Goal: Information Seeking & Learning: Learn about a topic

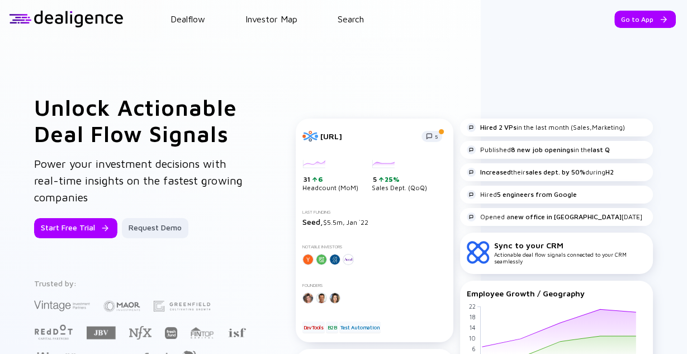
click at [659, 89] on div "Unlock Actionable Deal Flow Signals Power your investment decisions with real-t…" at bounding box center [343, 254] width 687 height 432
click at [650, 18] on div "Go to App" at bounding box center [644, 19] width 61 height 17
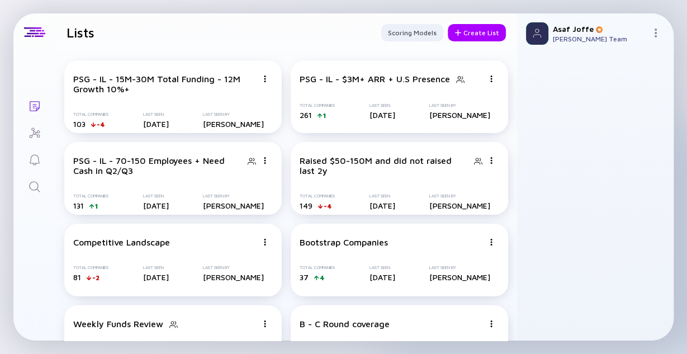
click at [36, 182] on icon "Search" at bounding box center [34, 186] width 11 height 11
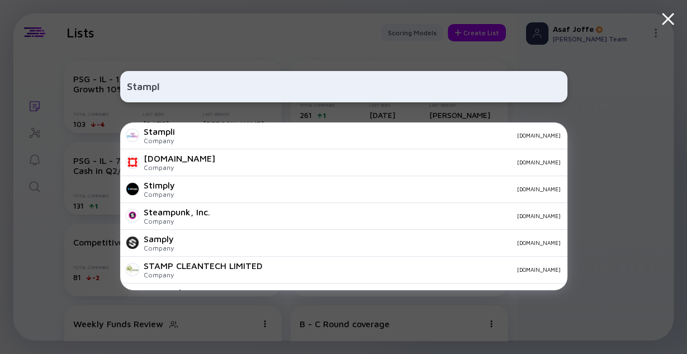
type input "Stampli"
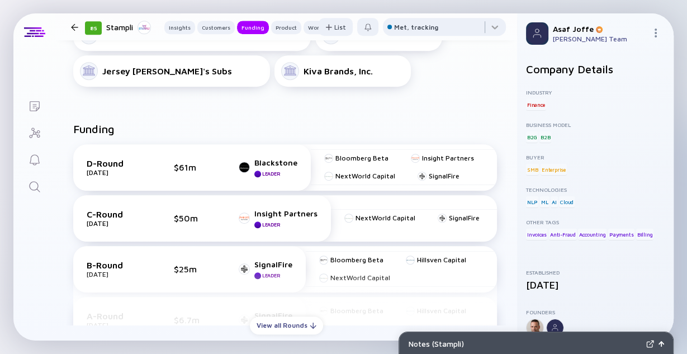
scroll to position [572, 0]
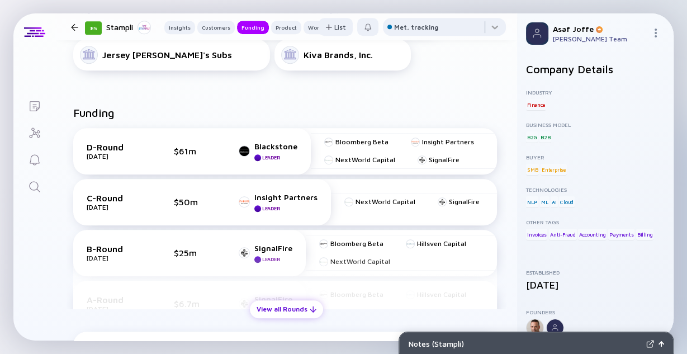
click at [288, 311] on div "View all Rounds" at bounding box center [286, 308] width 73 height 17
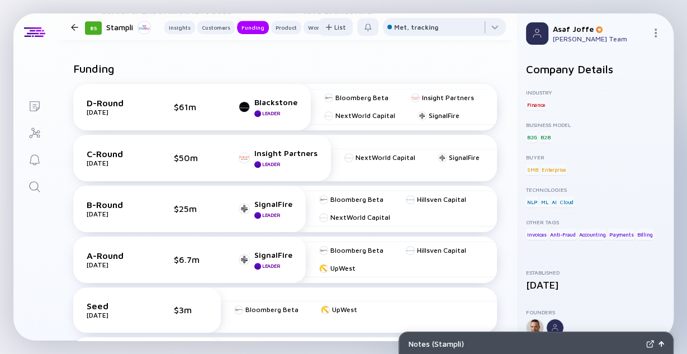
scroll to position [616, 0]
